Goal: Information Seeking & Learning: Find specific fact

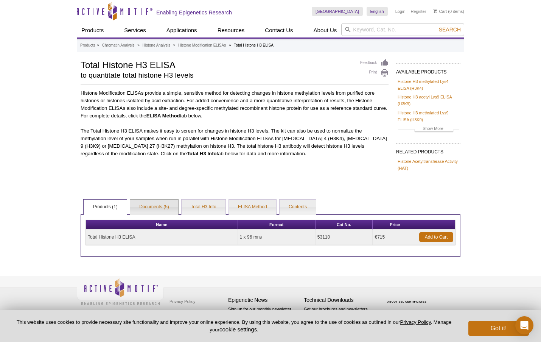
click at [147, 204] on link "Documents (5)" at bounding box center [154, 206] width 48 height 15
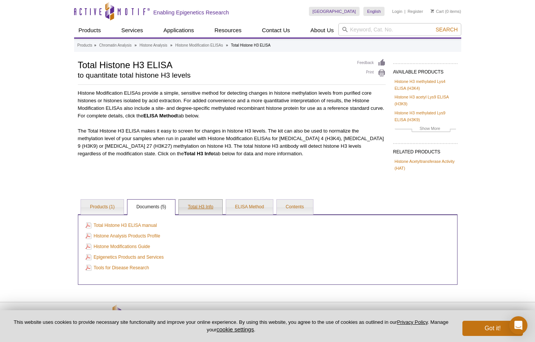
click at [205, 208] on link "Total H3 Info" at bounding box center [201, 206] width 44 height 15
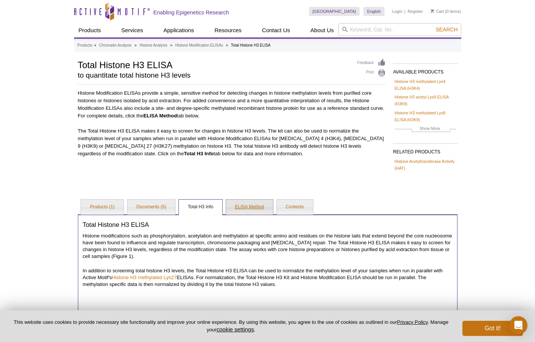
click at [246, 204] on link "ELISA Method" at bounding box center [249, 206] width 47 height 15
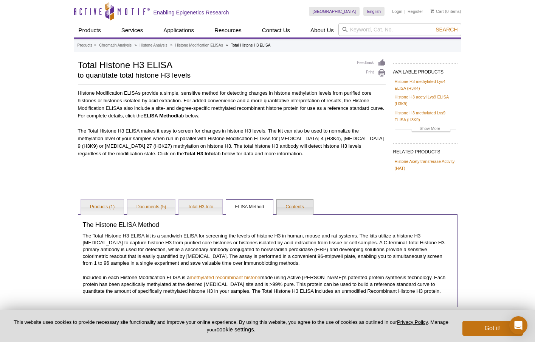
click at [294, 207] on link "Contents" at bounding box center [295, 206] width 36 height 15
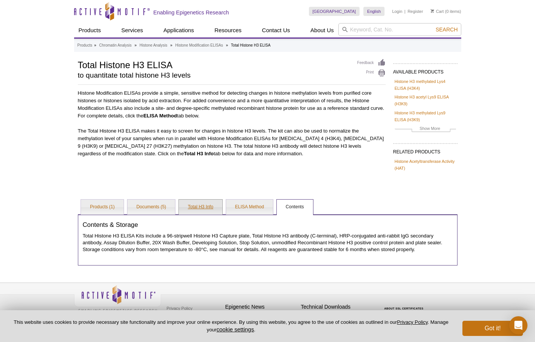
click at [205, 205] on link "Total H3 Info" at bounding box center [201, 206] width 44 height 15
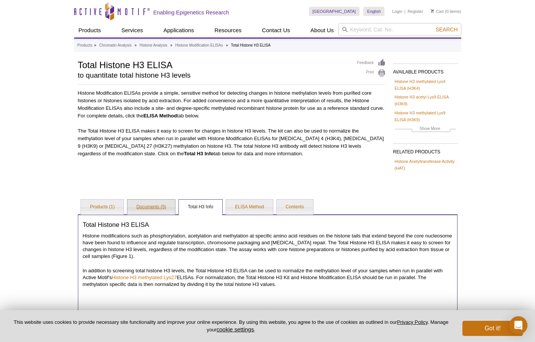
click at [148, 208] on link "Documents (5)" at bounding box center [151, 206] width 48 height 15
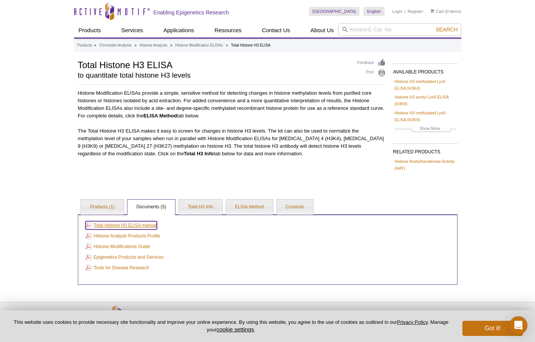
click at [137, 223] on link "Total Histone H3 ELISA manual" at bounding box center [120, 225] width 71 height 8
click at [159, 47] on link "Histone Analysis" at bounding box center [154, 45] width 28 height 7
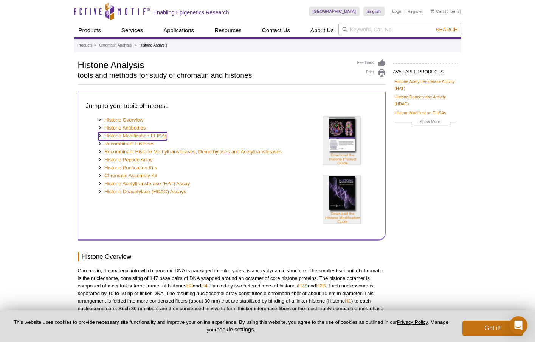
click at [156, 136] on link "Histone Modification ELISAs" at bounding box center [132, 136] width 69 height 8
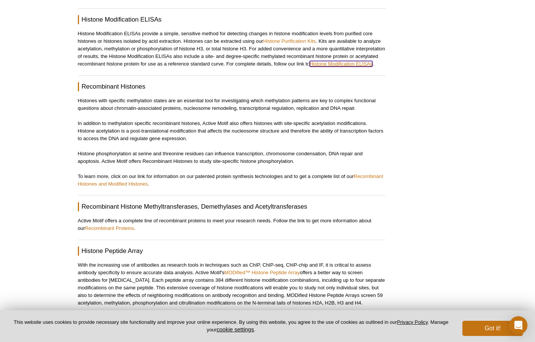
click at [338, 61] on link "Histone Modification ELISAs" at bounding box center [341, 64] width 63 height 6
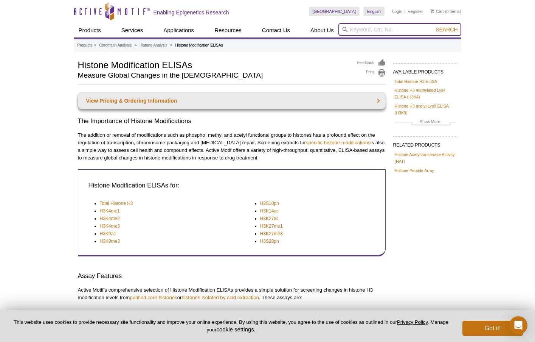
click at [361, 27] on input "search" at bounding box center [400, 29] width 123 height 13
type input "circulating histones"
click at [434, 26] on button "Search" at bounding box center [447, 29] width 26 height 7
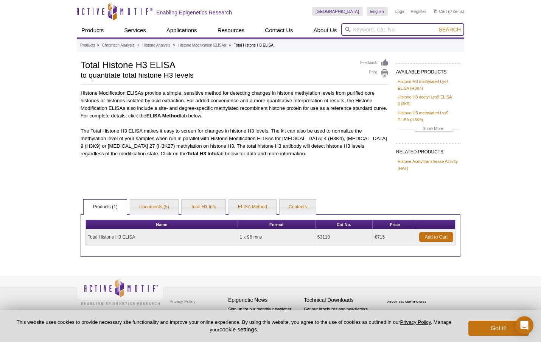
click at [368, 30] on input "search" at bounding box center [402, 29] width 123 height 13
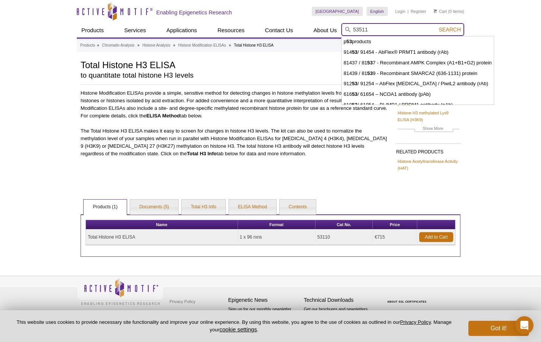
type input "53511"
click at [437, 26] on button "Search" at bounding box center [450, 29] width 26 height 7
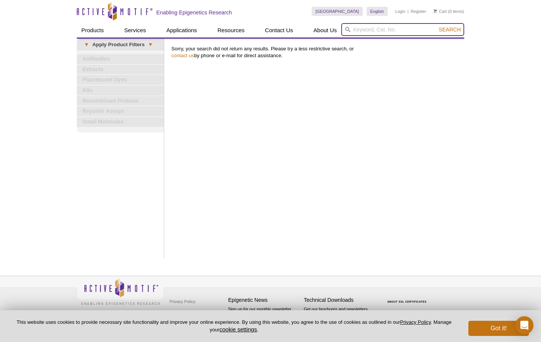
click at [364, 28] on input "search" at bounding box center [402, 29] width 123 height 13
type input "h3.1"
click at [437, 26] on button "Search" at bounding box center [450, 29] width 26 height 7
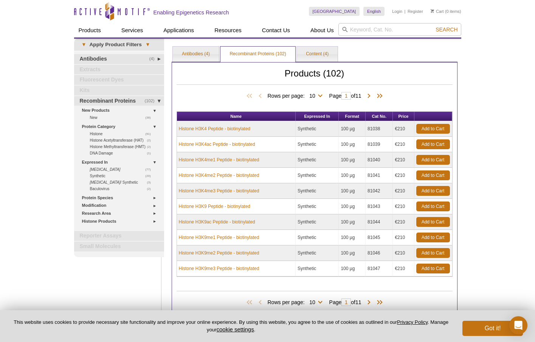
click at [19, 50] on div "Active Motif Logo Enabling Epigenetics Research 0 Search Skip to content Active…" at bounding box center [267, 203] width 535 height 406
